Goal: Navigation & Orientation: Find specific page/section

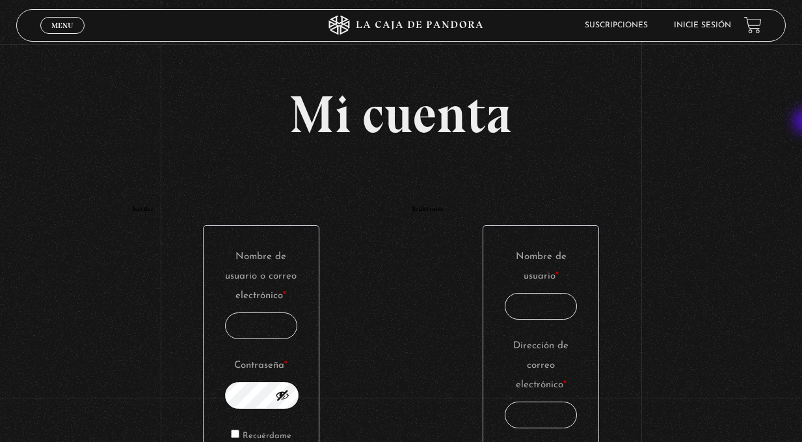
type input "katebarboza@hotmail.com"
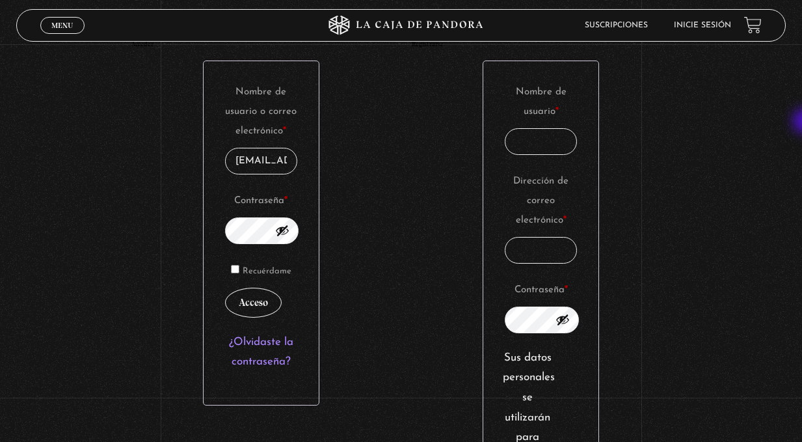
scroll to position [182, 0]
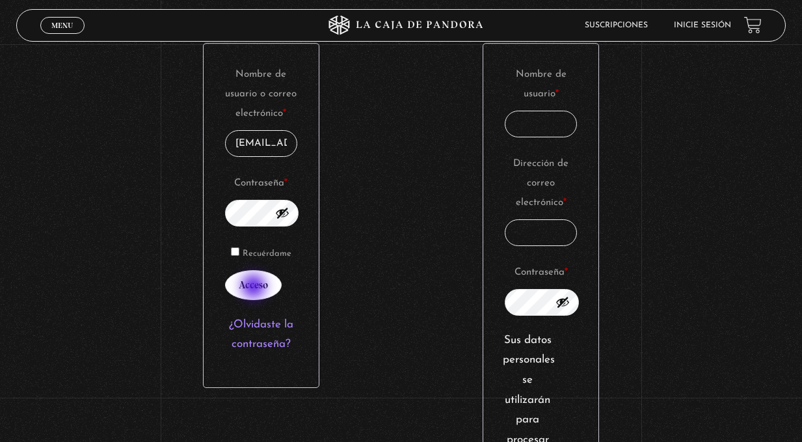
click at [255, 287] on button "Acceso" at bounding box center [253, 285] width 57 height 30
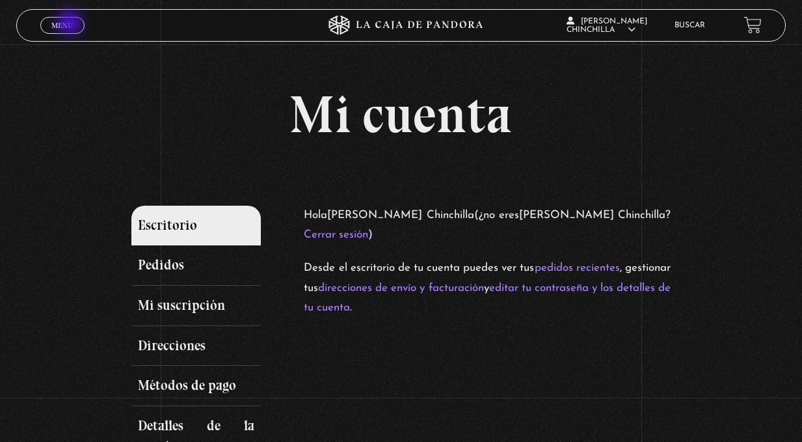
click at [71, 24] on span "Menu" at bounding box center [61, 25] width 21 height 8
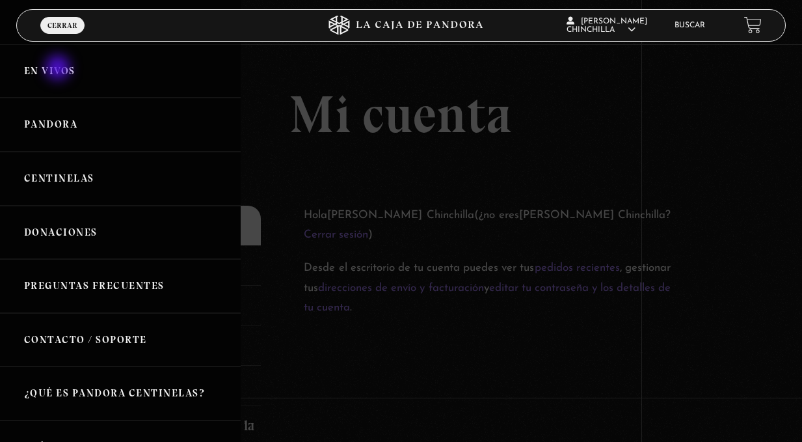
click at [59, 69] on link "En vivos" at bounding box center [120, 71] width 241 height 54
